Goal: Transaction & Acquisition: Purchase product/service

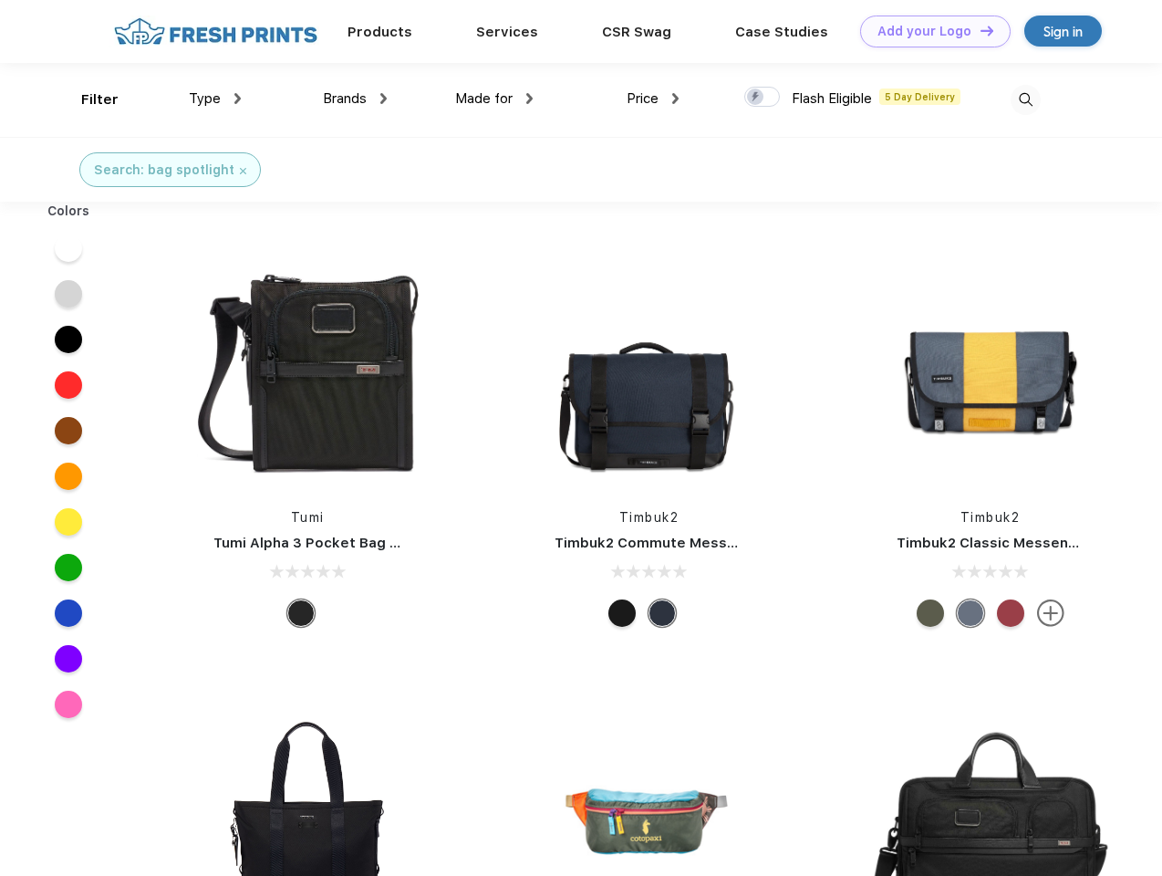
click at [929, 31] on link "Add your Logo Design Tool" at bounding box center [935, 32] width 151 height 32
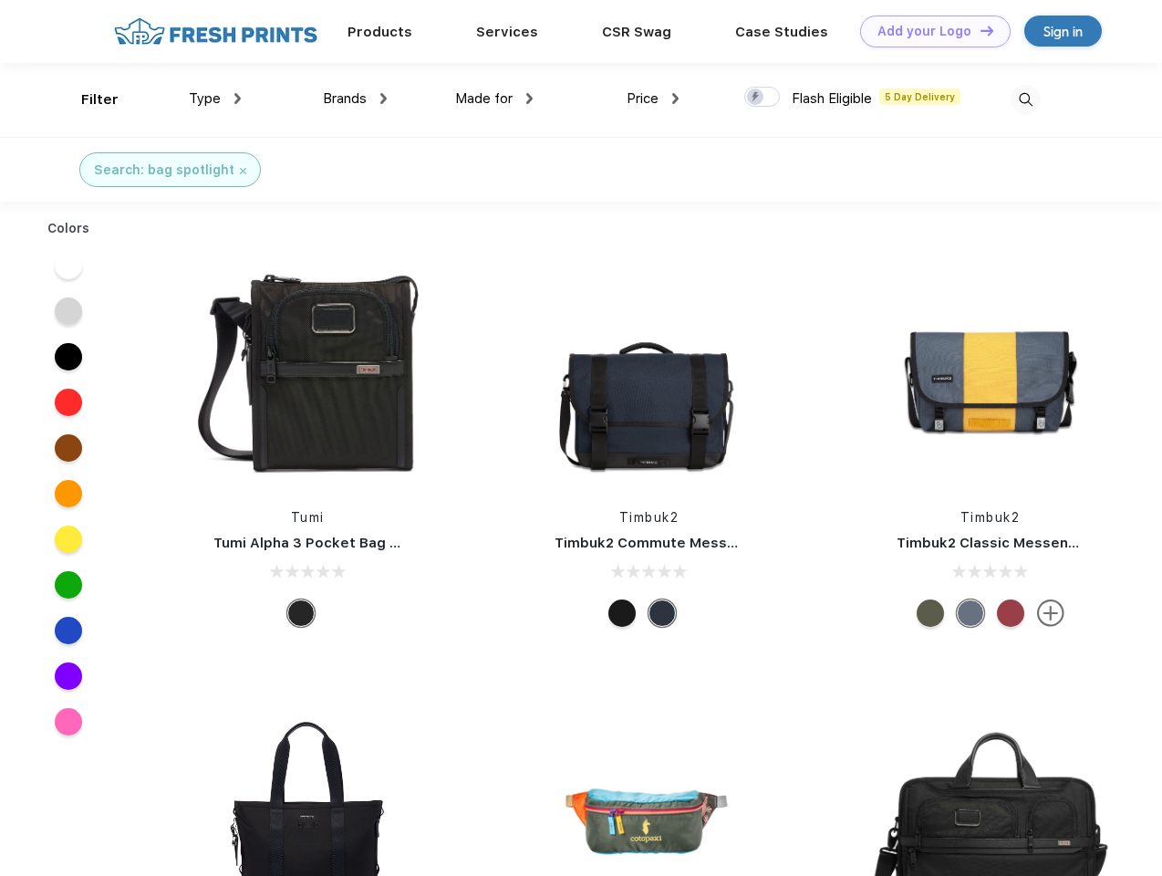
click at [0, 0] on div "Design Tool" at bounding box center [0, 0] width 0 height 0
click at [979, 30] on link "Add your Logo Design Tool" at bounding box center [935, 32] width 151 height 32
click at [88, 99] on div "Filter" at bounding box center [99, 99] width 37 height 21
click at [215, 99] on span "Type" at bounding box center [205, 98] width 32 height 16
click at [355, 99] on span "Brands" at bounding box center [345, 98] width 44 height 16
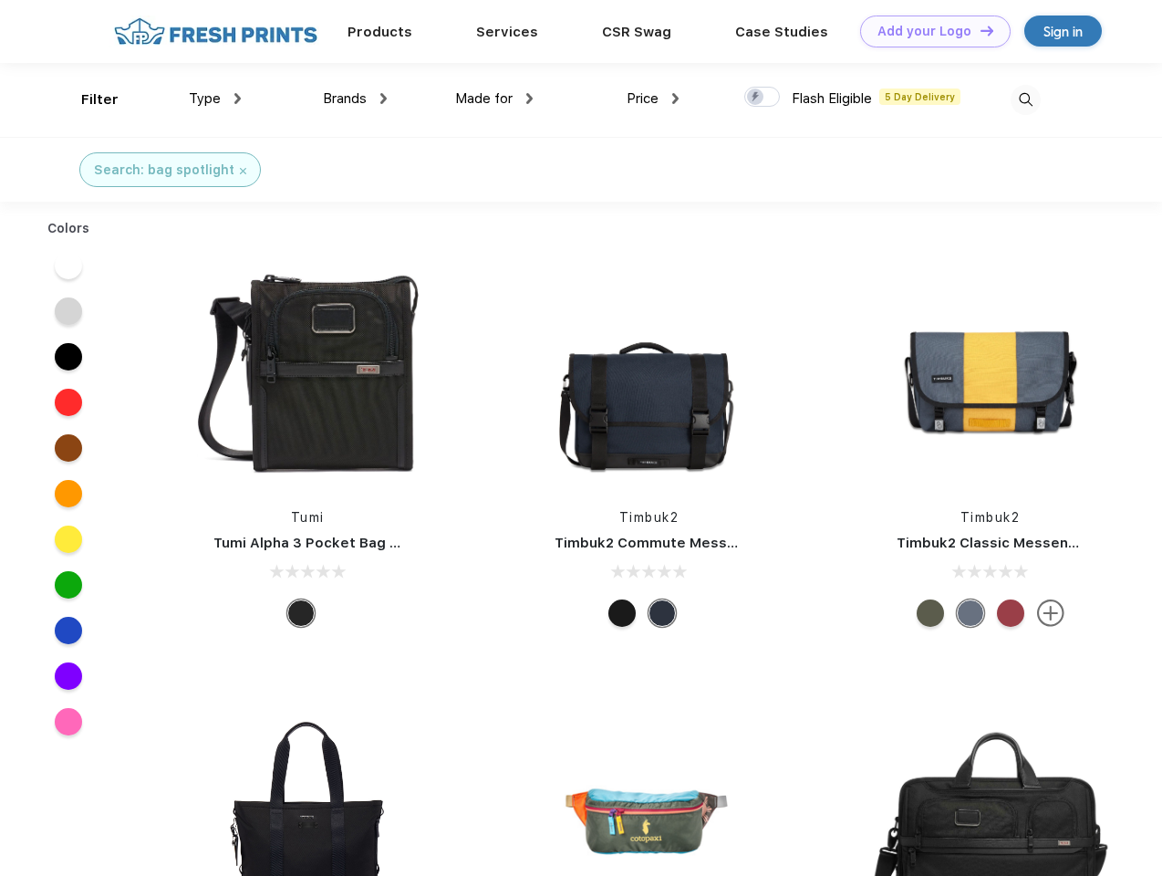
click at [495, 99] on span "Made for" at bounding box center [483, 98] width 57 height 16
click at [653, 99] on span "Price" at bounding box center [643, 98] width 32 height 16
click at [763, 98] on div at bounding box center [763, 97] width 36 height 20
click at [756, 98] on input "checkbox" at bounding box center [751, 92] width 12 height 12
click at [1026, 99] on img at bounding box center [1026, 100] width 30 height 30
